Goal: Task Accomplishment & Management: Use online tool/utility

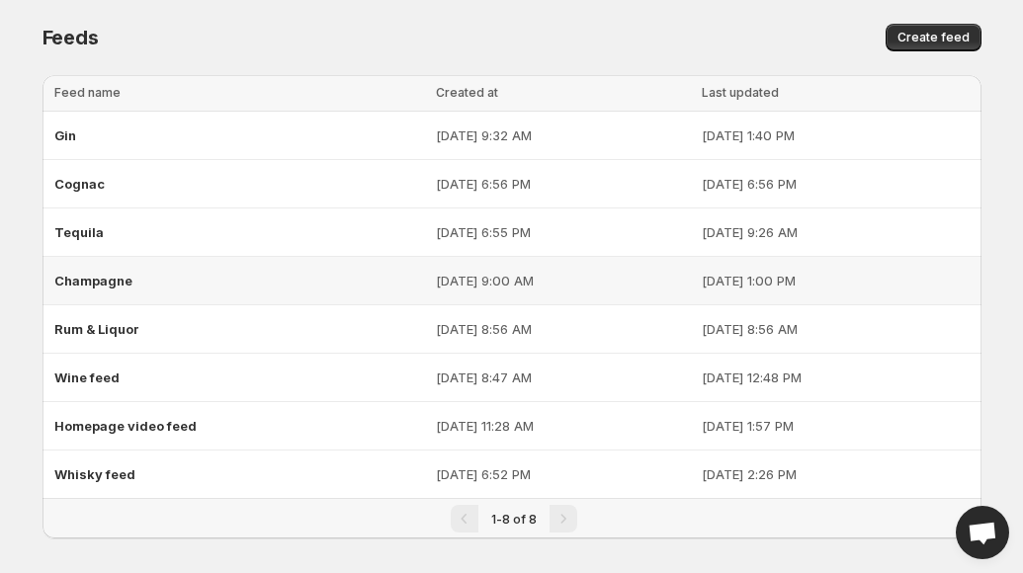
click at [88, 283] on span "Champagne" at bounding box center [93, 281] width 78 height 16
click at [105, 283] on span "Champagne" at bounding box center [93, 281] width 78 height 16
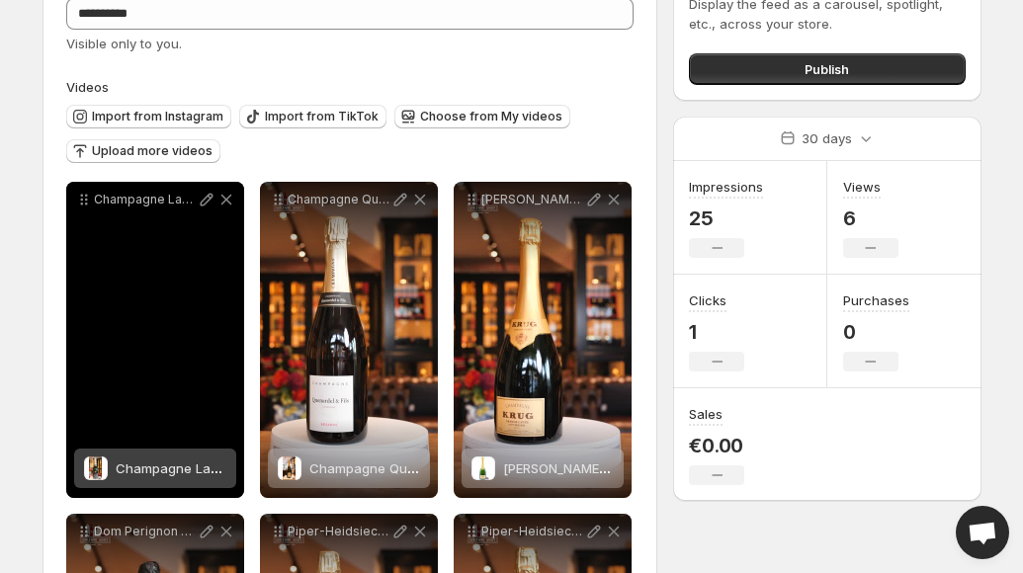
scroll to position [147, 0]
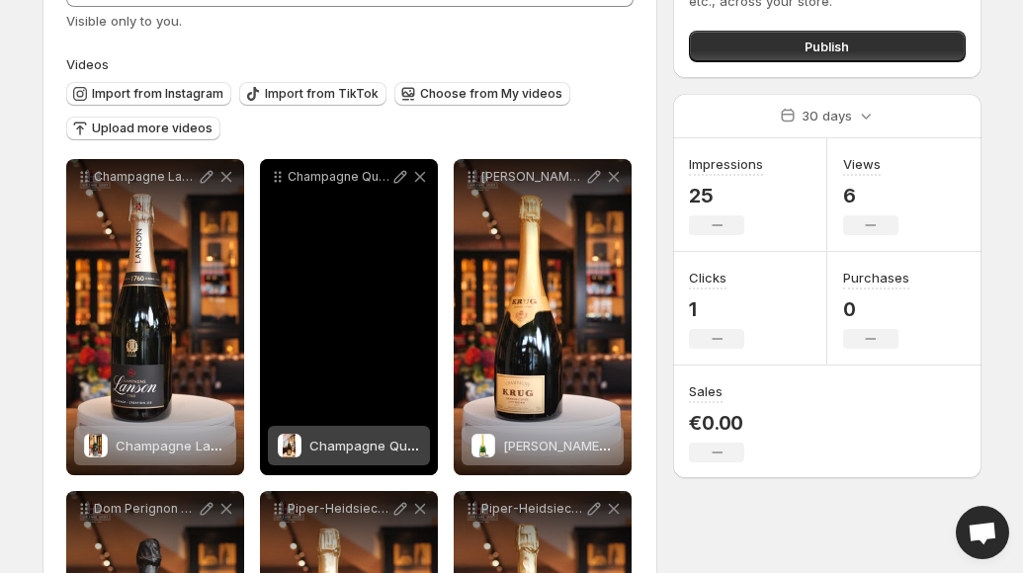
click at [334, 446] on span "Champagne Quenardel & Fils - Réserve Brut (Grand Cru)" at bounding box center [485, 446] width 353 height 16
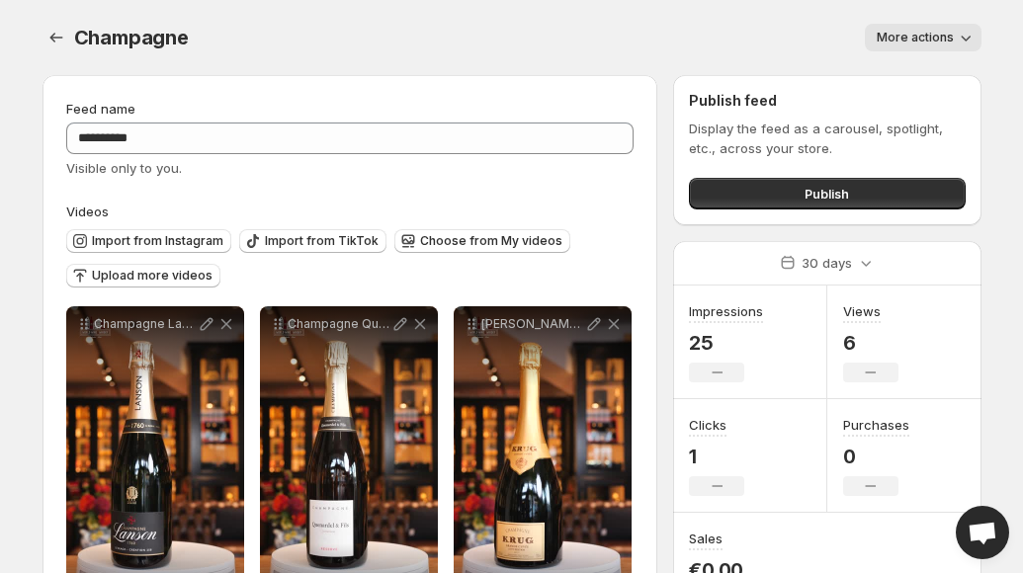
scroll to position [0, 0]
